Goal: Transaction & Acquisition: Purchase product/service

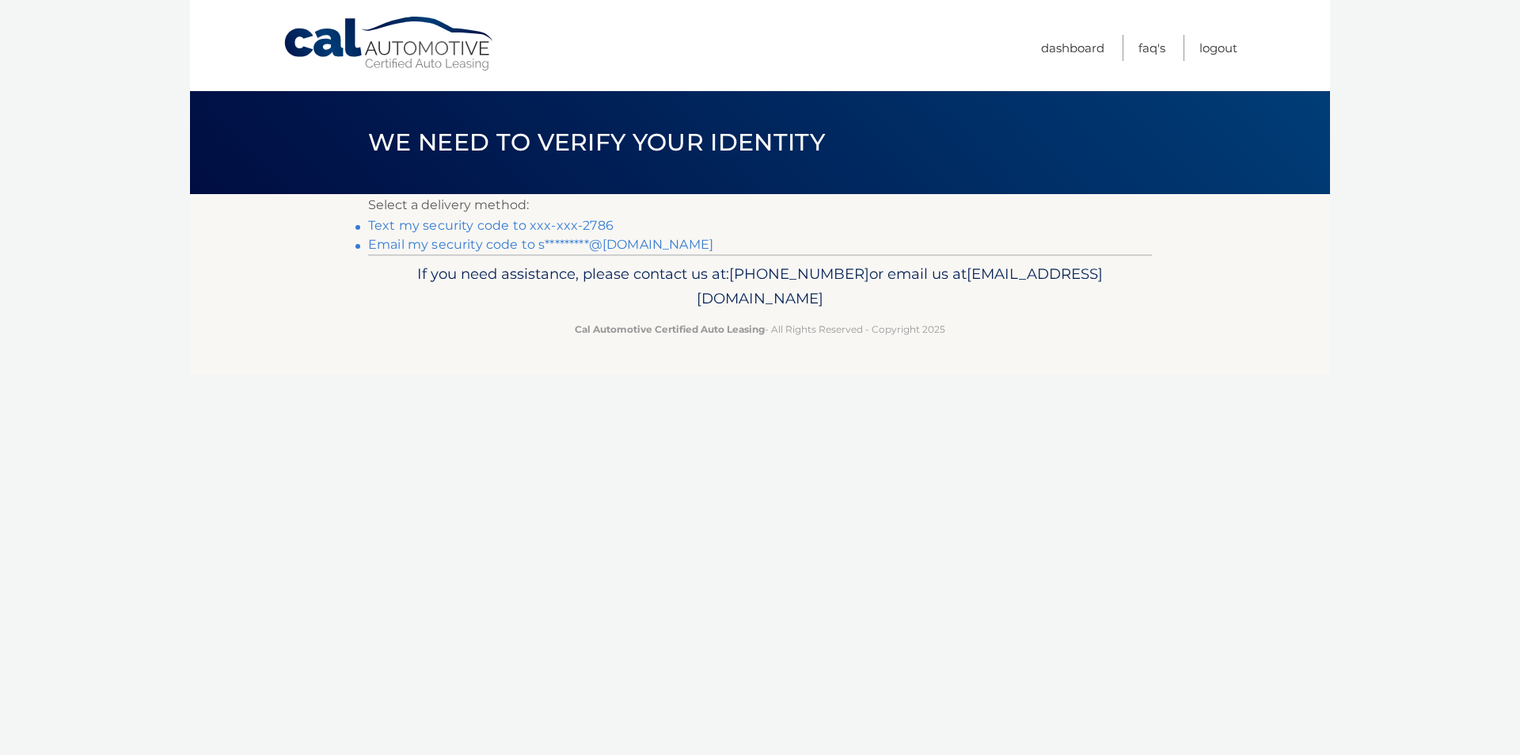
click at [471, 225] on link "Text my security code to xxx-xxx-2786" at bounding box center [490, 225] width 245 height 15
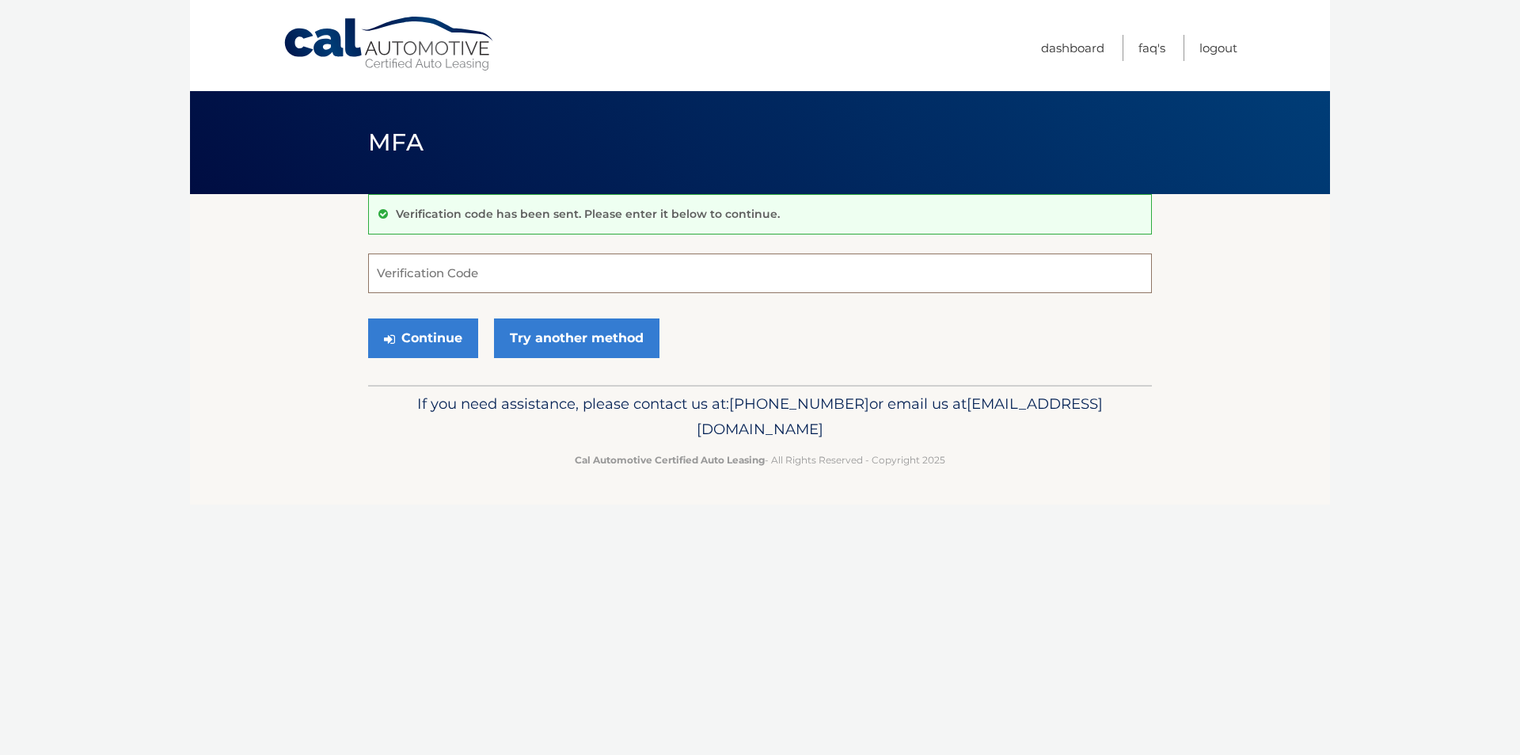
click at [413, 271] on input "Verification Code" at bounding box center [760, 273] width 784 height 40
type input "114284"
click at [426, 350] on button "Continue" at bounding box center [423, 338] width 110 height 40
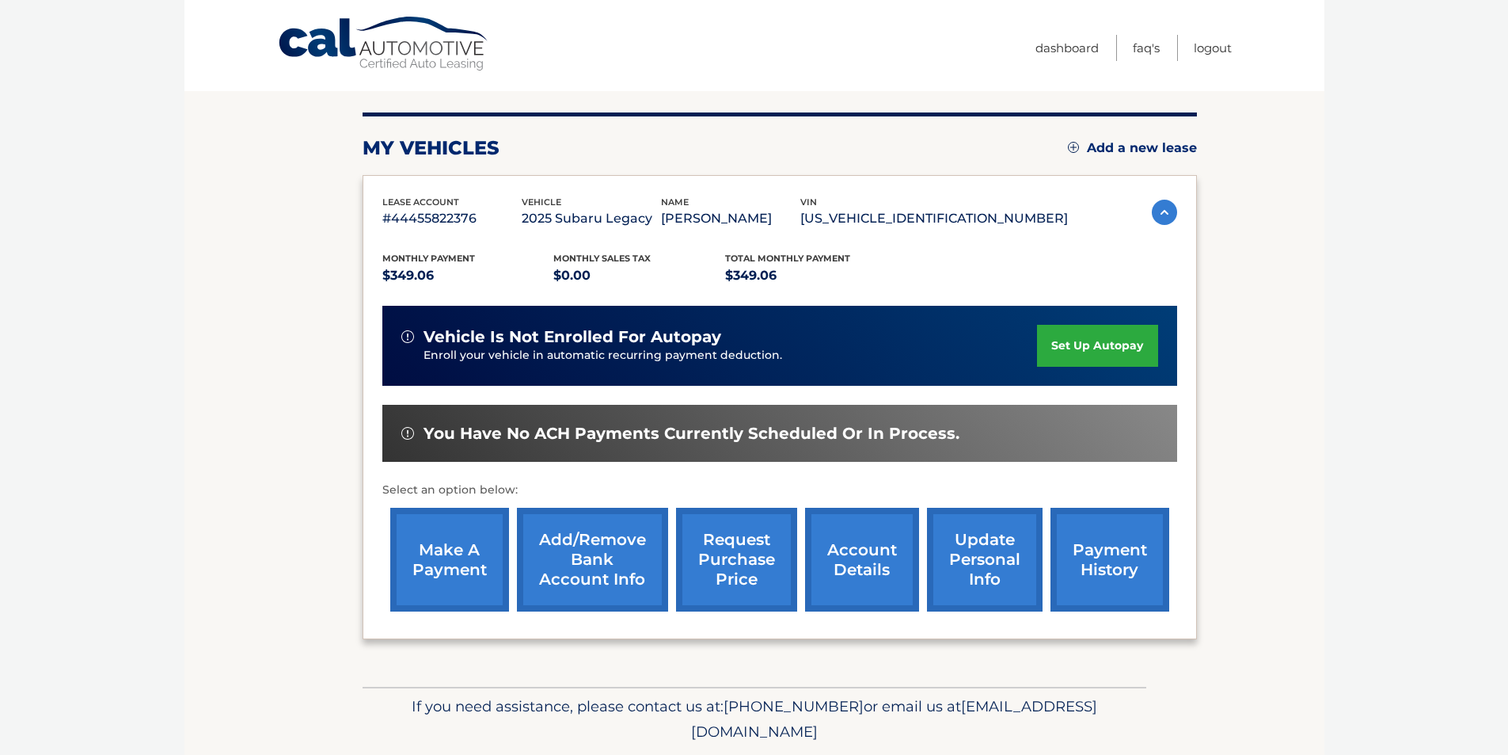
scroll to position [205, 0]
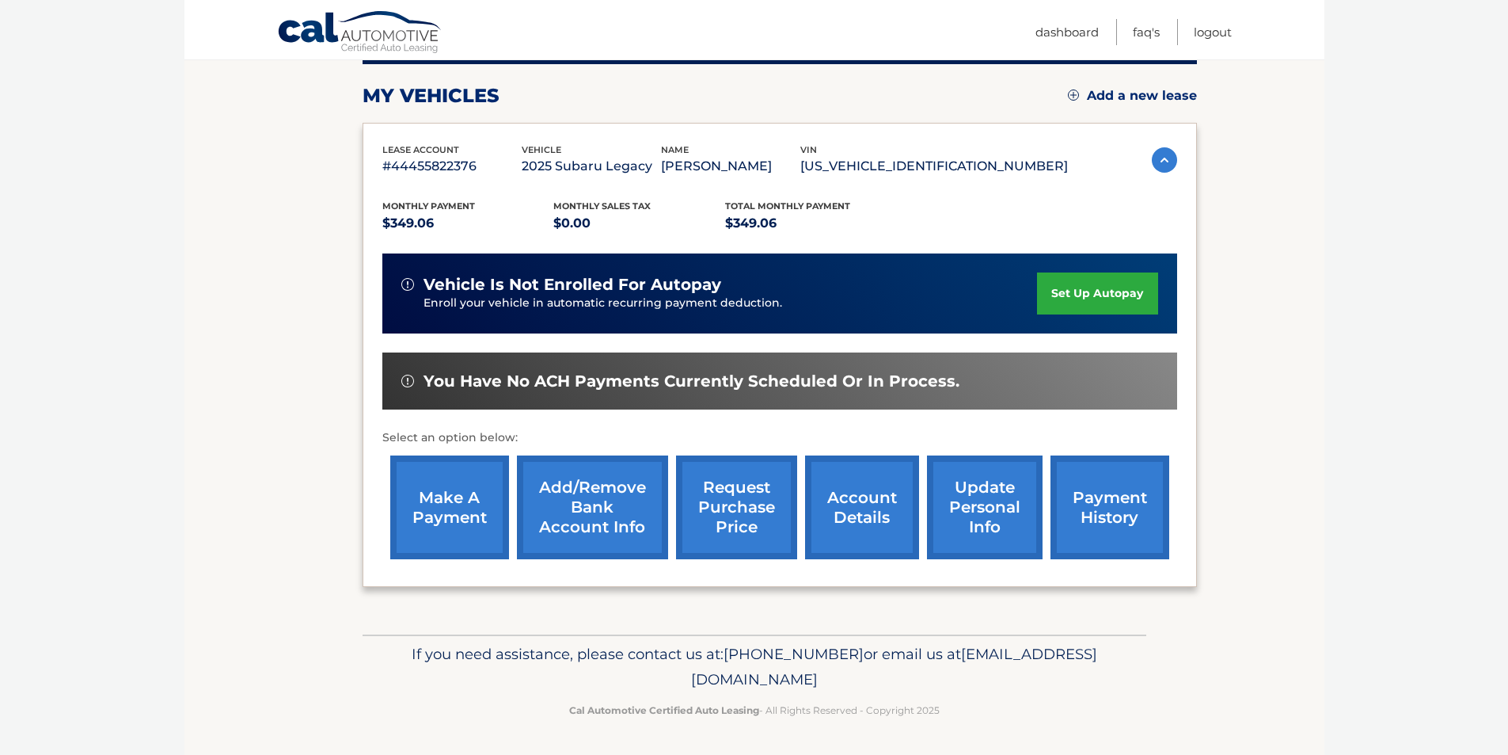
click at [467, 506] on link "make a payment" at bounding box center [449, 507] width 119 height 104
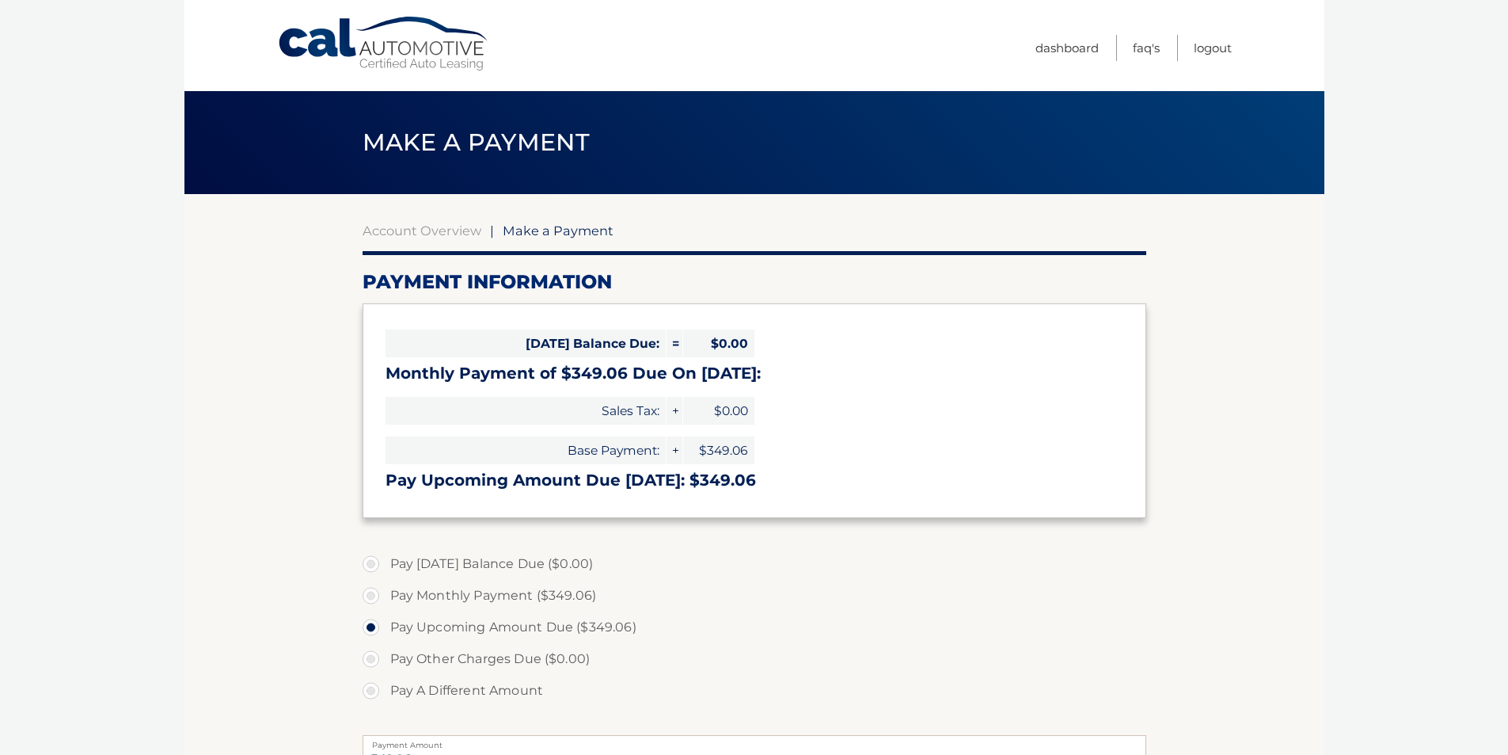
select select "OGZlYmE0ZTktMjNhNS00MzI5LTlmOTMtM2RlNWYzNDNjMDA4"
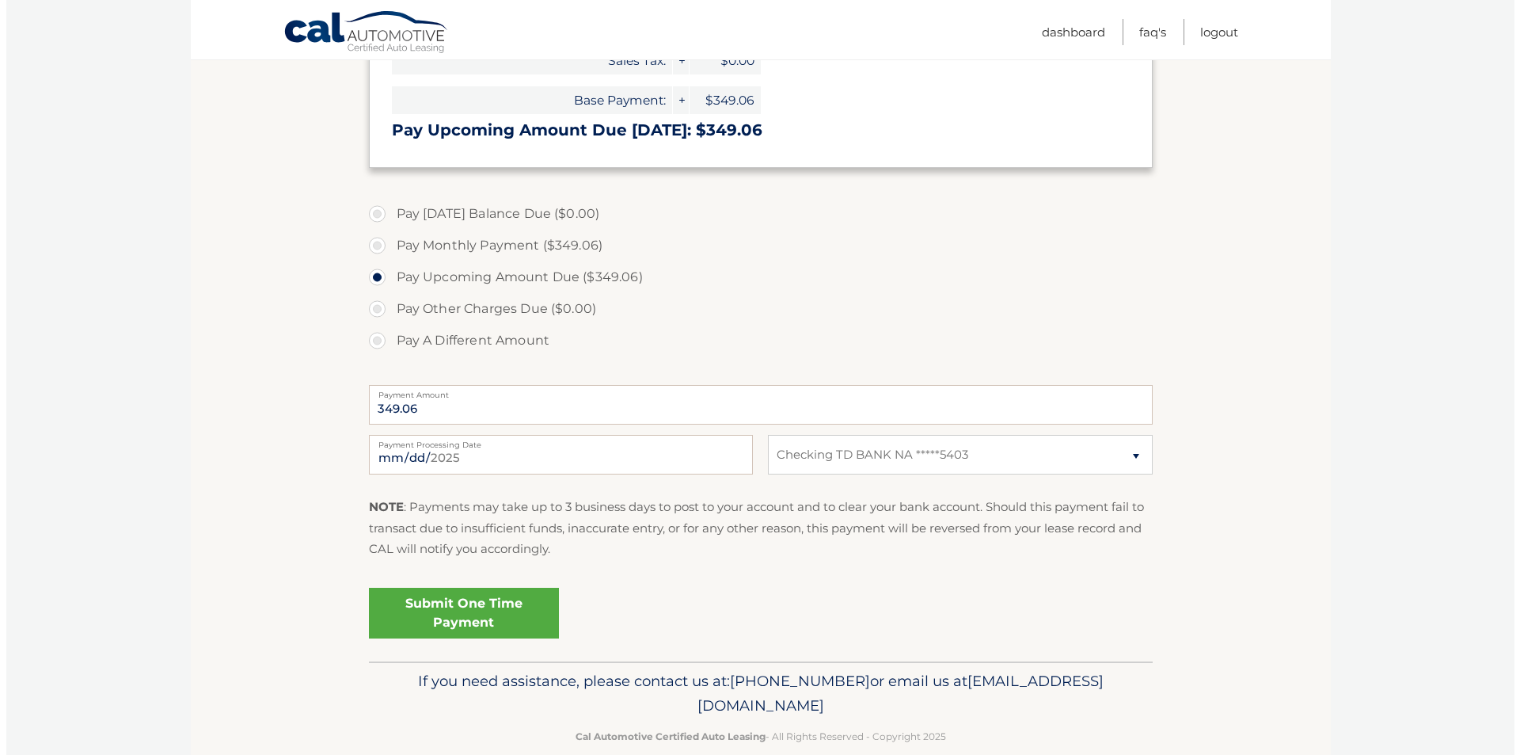
scroll to position [377, 0]
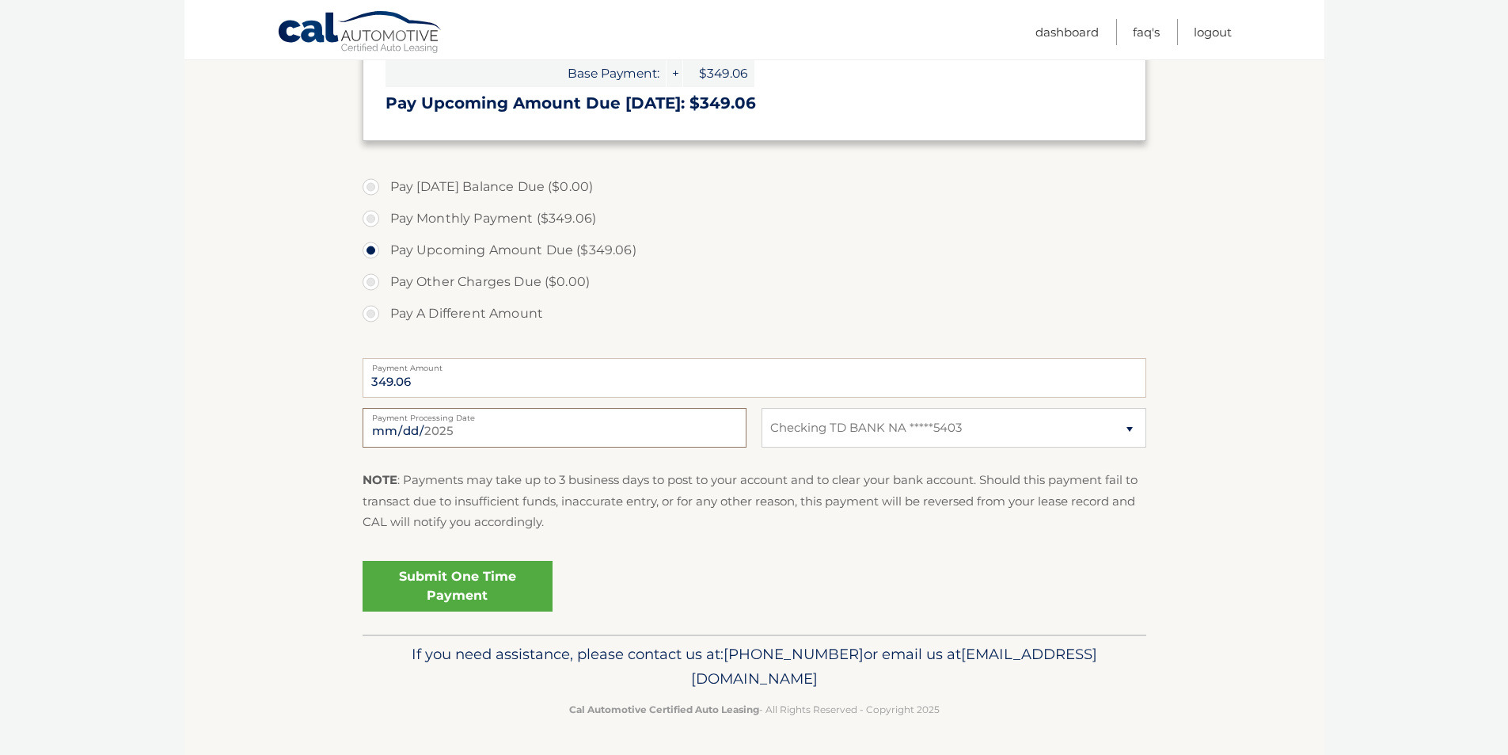
click at [660, 425] on input "2025-08-31" at bounding box center [555, 428] width 384 height 40
type input "2025-09-10"
click at [453, 587] on link "Submit One Time Payment" at bounding box center [458, 586] width 190 height 51
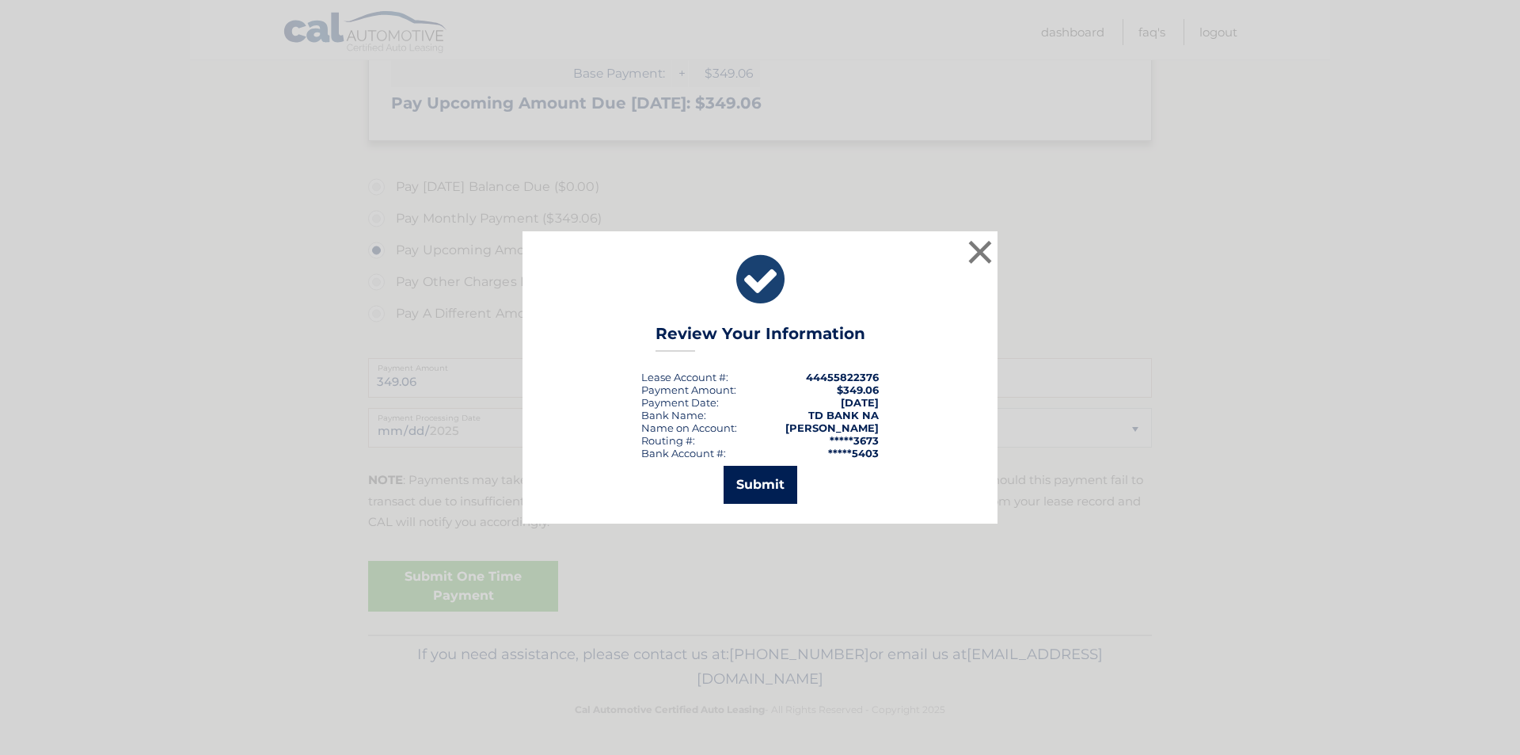
click at [777, 484] on button "Submit" at bounding box center [761, 485] width 74 height 38
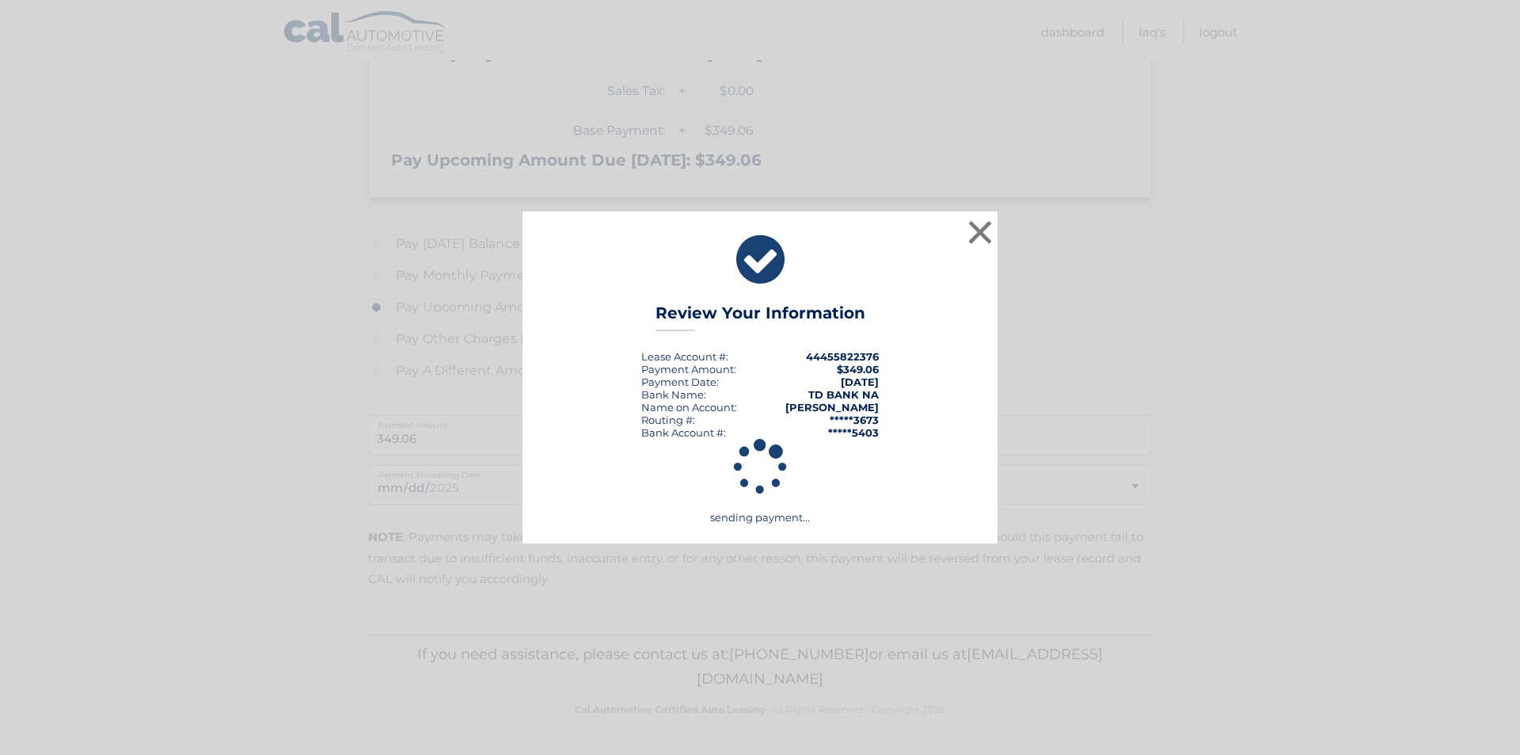
scroll to position [320, 0]
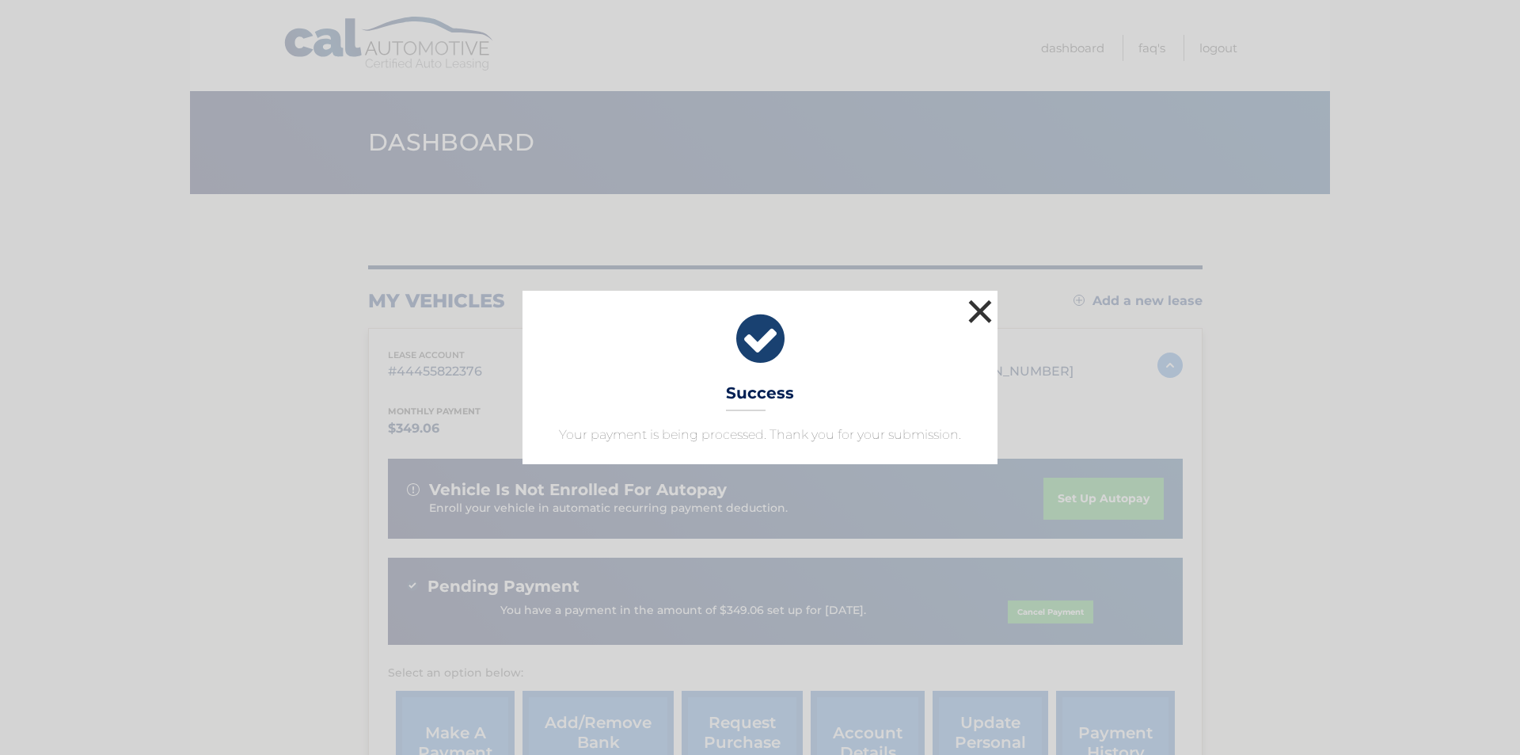
click at [975, 303] on button "×" at bounding box center [980, 311] width 32 height 32
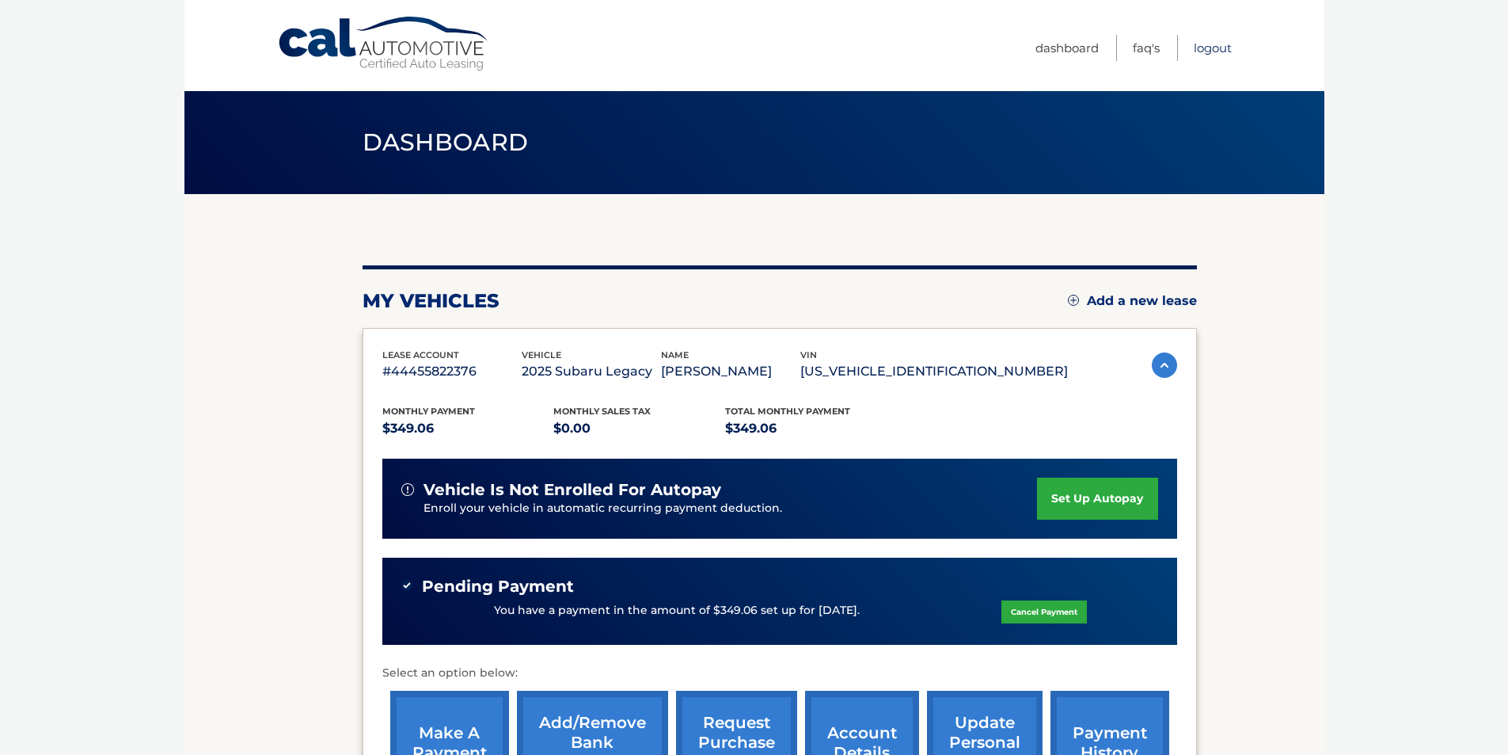
click at [1208, 45] on link "Logout" at bounding box center [1213, 48] width 38 height 26
